Goal: Manage account settings

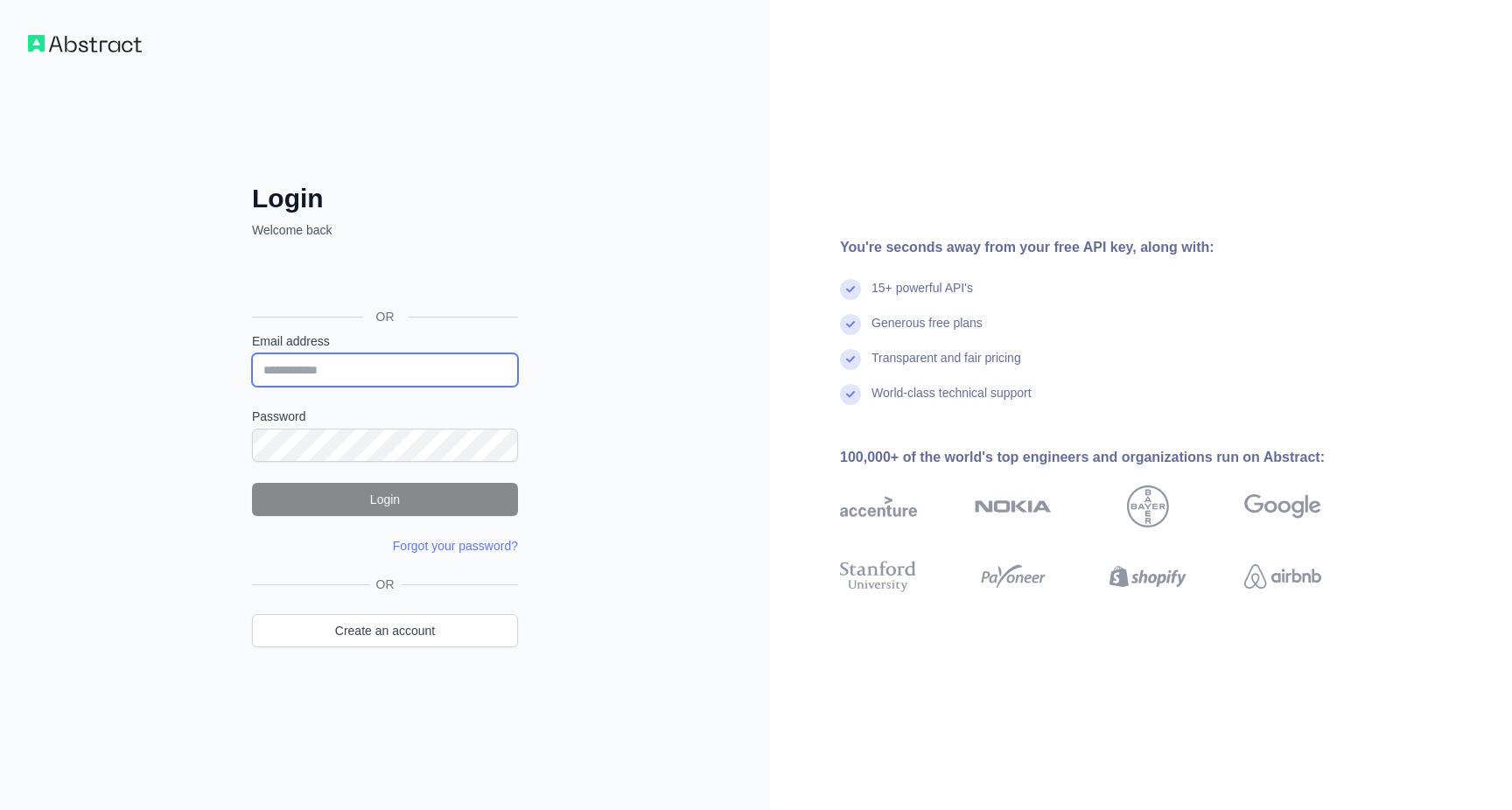
type input "**********"
click at [343, 488] on button "Login" at bounding box center [385, 500] width 266 height 34
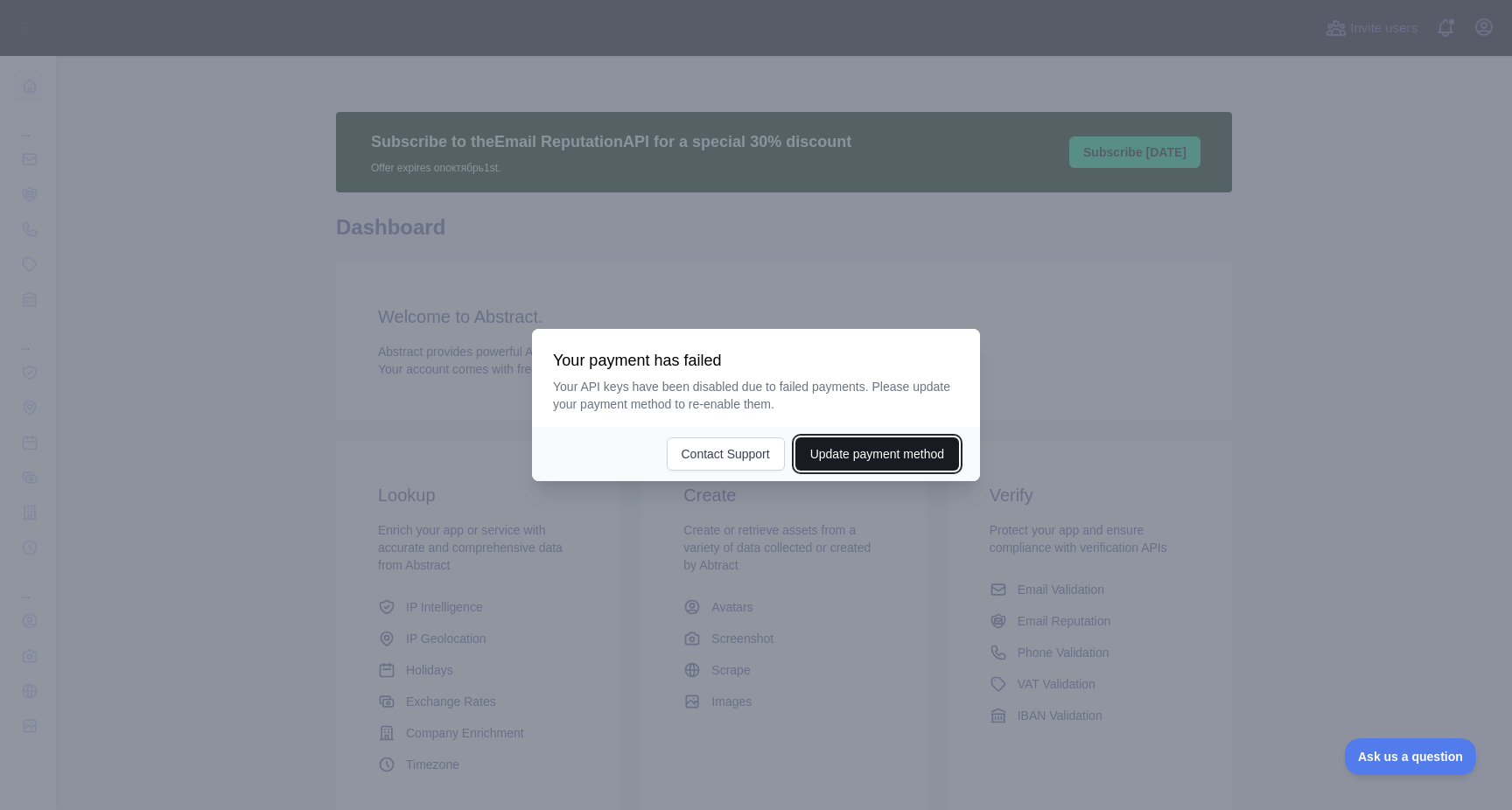
click at [845, 453] on button "Update payment method" at bounding box center [876, 455] width 163 height 34
